Goal: Information Seeking & Learning: Learn about a topic

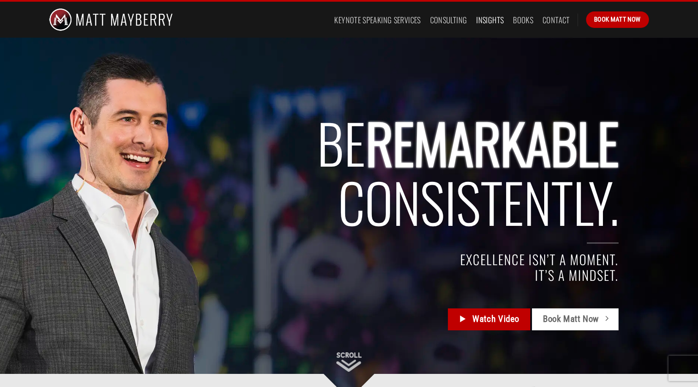
click at [481, 22] on link "Insights" at bounding box center [489, 19] width 27 height 15
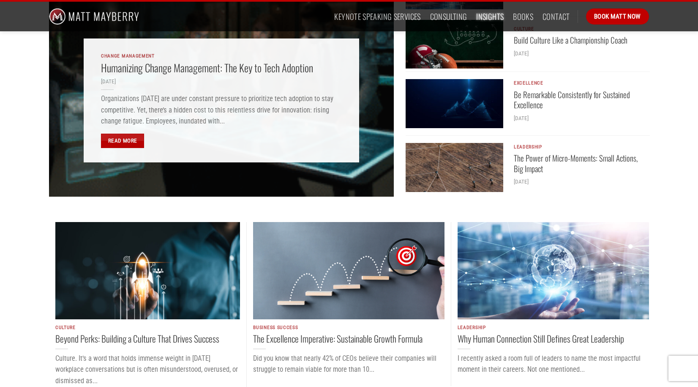
scroll to position [300, 0]
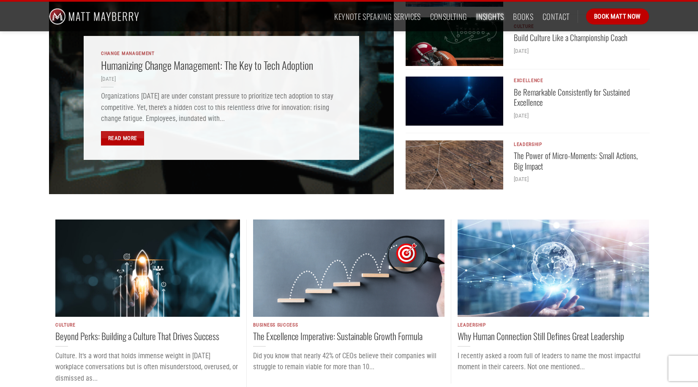
click at [442, 40] on img "Build Culture Like a Championship Coach" at bounding box center [455, 41] width 98 height 49
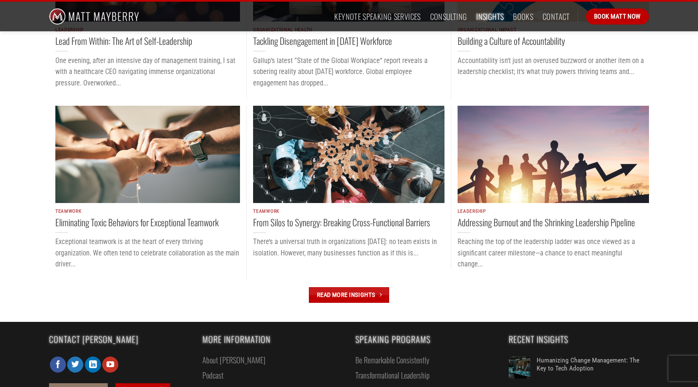
scroll to position [781, 0]
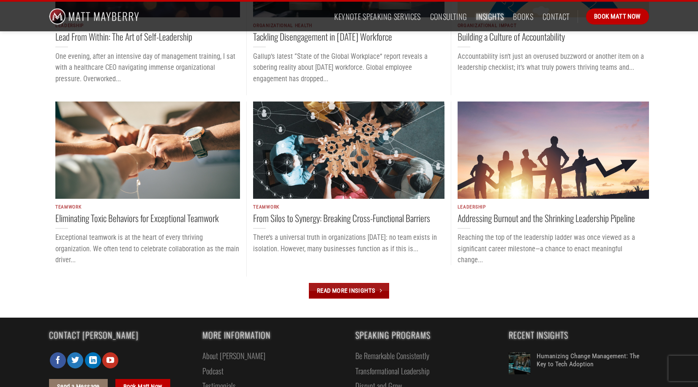
click at [340, 283] on link "Read More Insights" at bounding box center [349, 291] width 80 height 16
click at [332, 153] on img "From Silos to Synergy: Breaking Cross-Functional Barriers" at bounding box center [348, 149] width 191 height 97
click at [359, 283] on link "Read More Insights" at bounding box center [349, 291] width 80 height 16
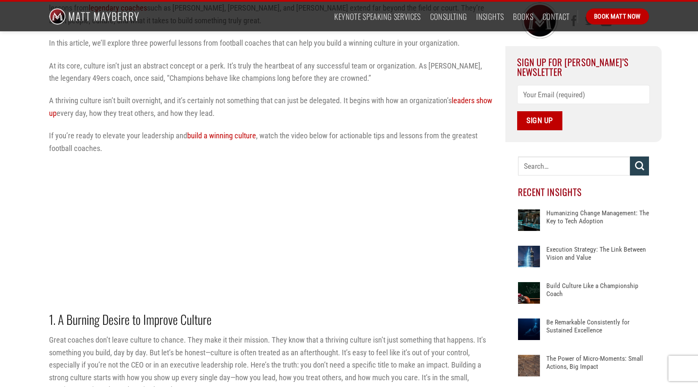
scroll to position [273, 0]
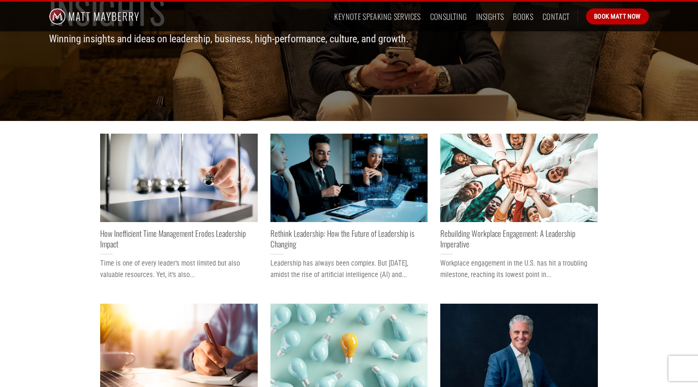
scroll to position [121, 0]
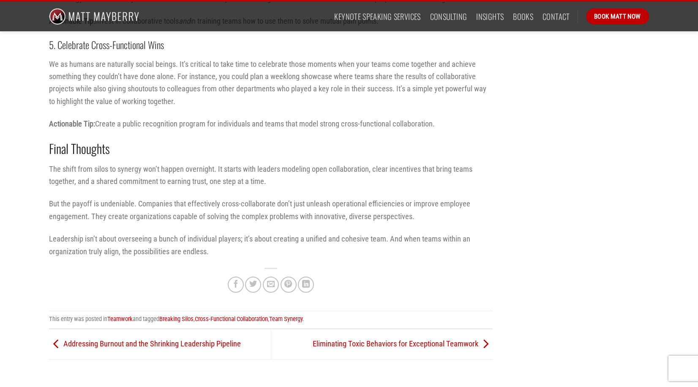
scroll to position [1650, 0]
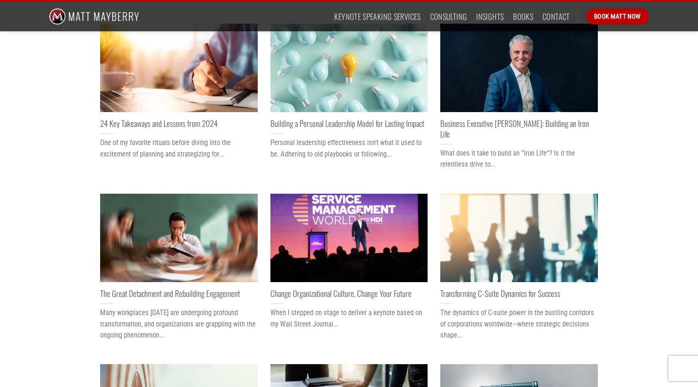
scroll to position [401, 0]
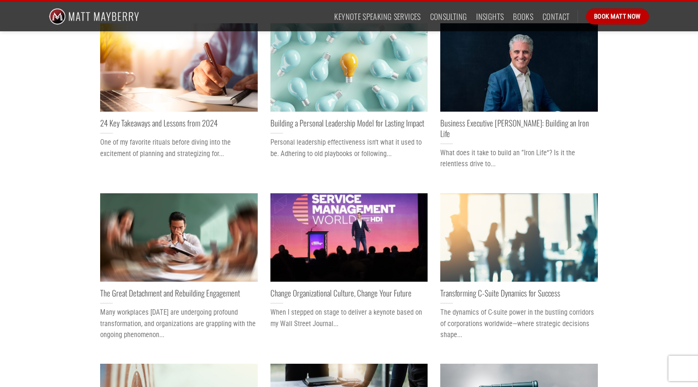
click at [330, 226] on img "Change Organizational Culture, Change Your Future" at bounding box center [349, 237] width 158 height 88
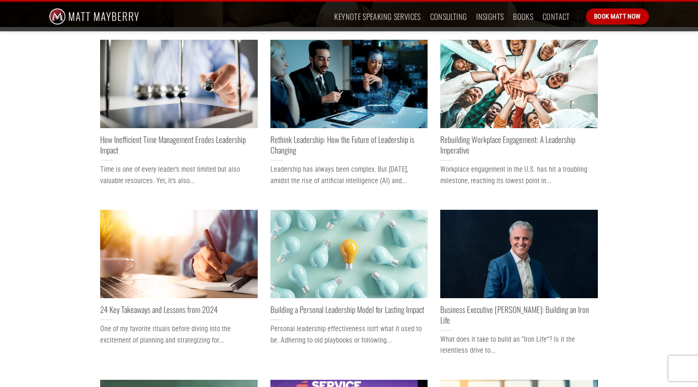
scroll to position [212, 0]
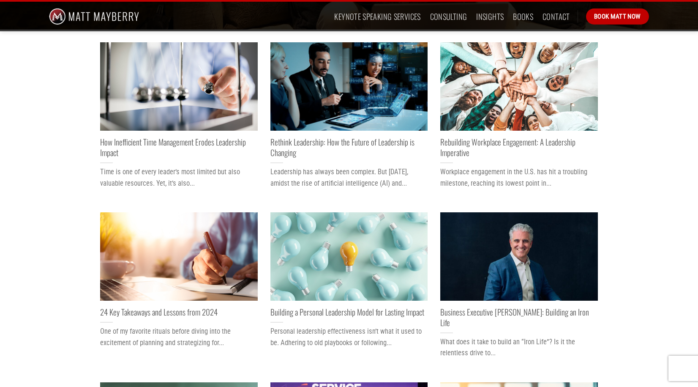
click at [338, 86] on img "Rethink Leadership: How the Future of Leadership is Changing" at bounding box center [349, 86] width 158 height 88
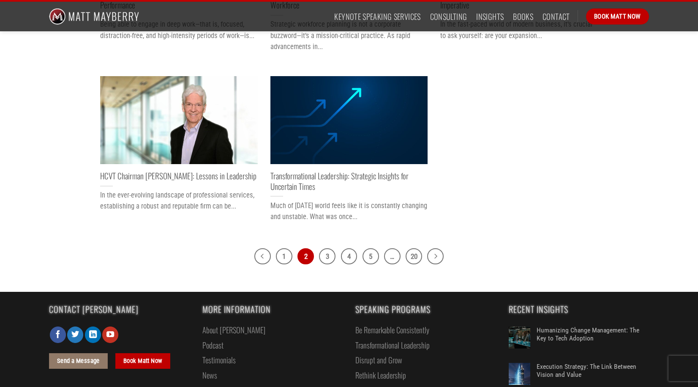
scroll to position [893, 0]
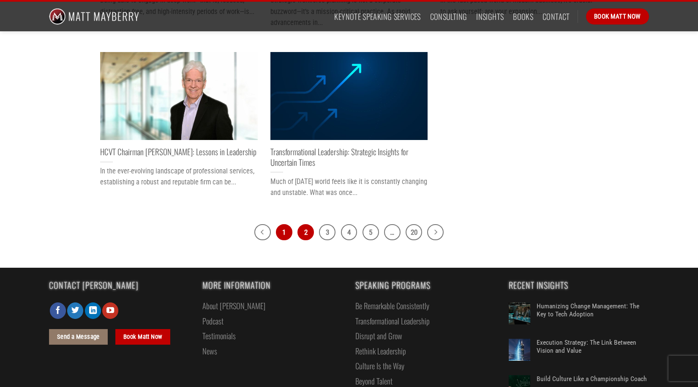
click at [284, 224] on link "1" at bounding box center [284, 232] width 16 height 16
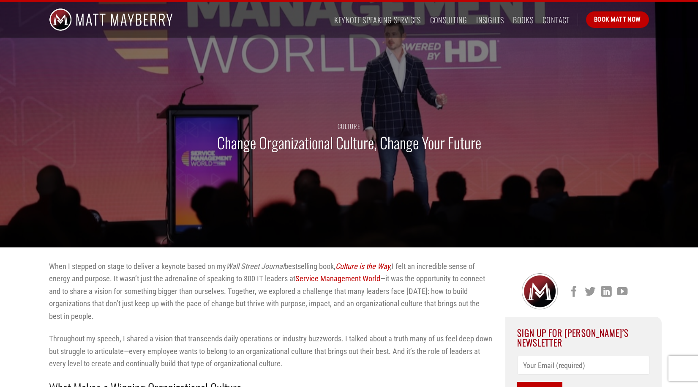
click at [184, 316] on p "When I stepped on stage to deliver a keynote based on my Wall Street Journal be…" at bounding box center [271, 291] width 444 height 62
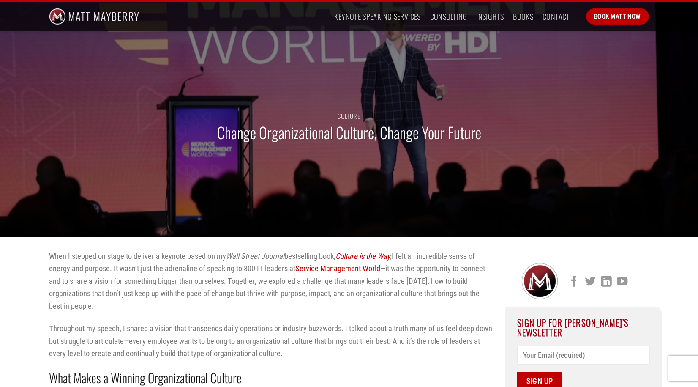
scroll to position [10, 0]
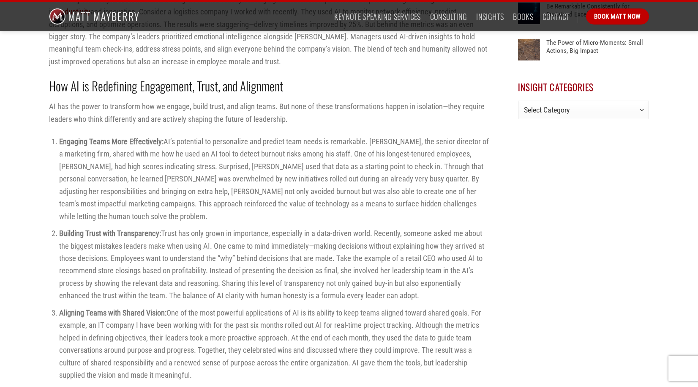
scroll to position [600, 0]
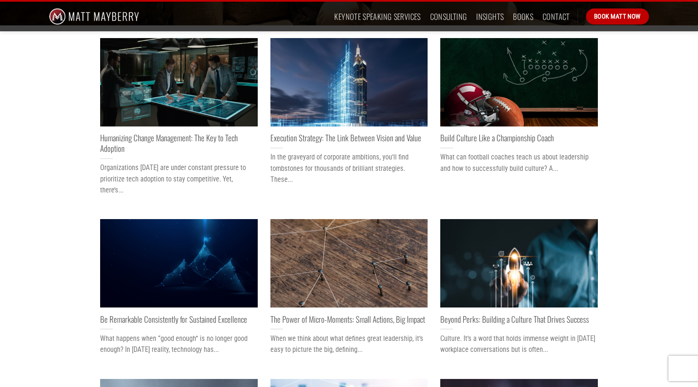
scroll to position [216, 0]
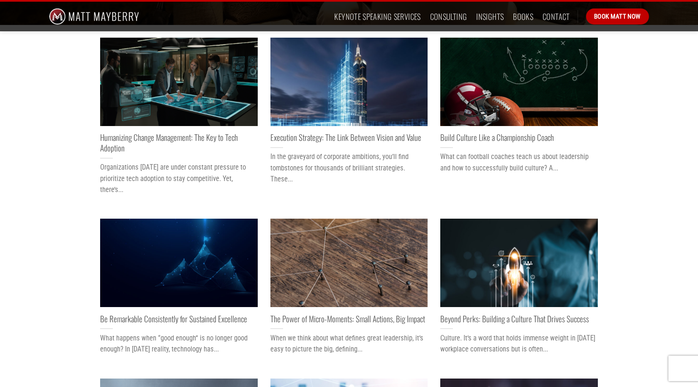
click at [170, 81] on img "Humanizing Change Management: The Key to Tech Adoption" at bounding box center [179, 82] width 158 height 88
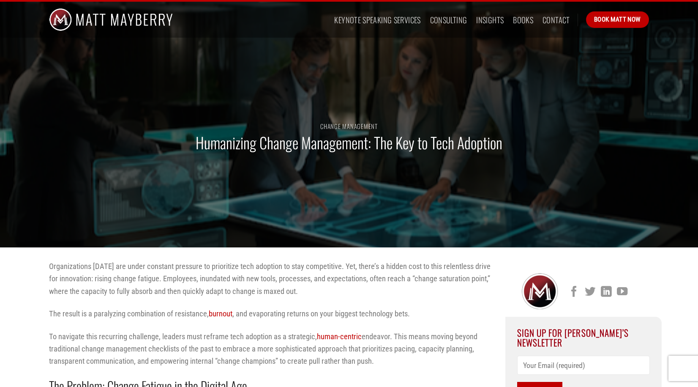
click at [186, 279] on p "Organizations [DATE] are under constant pressure to prioritize tech adoption to…" at bounding box center [271, 278] width 444 height 37
